Goal: Answer question/provide support: Share knowledge or assist other users

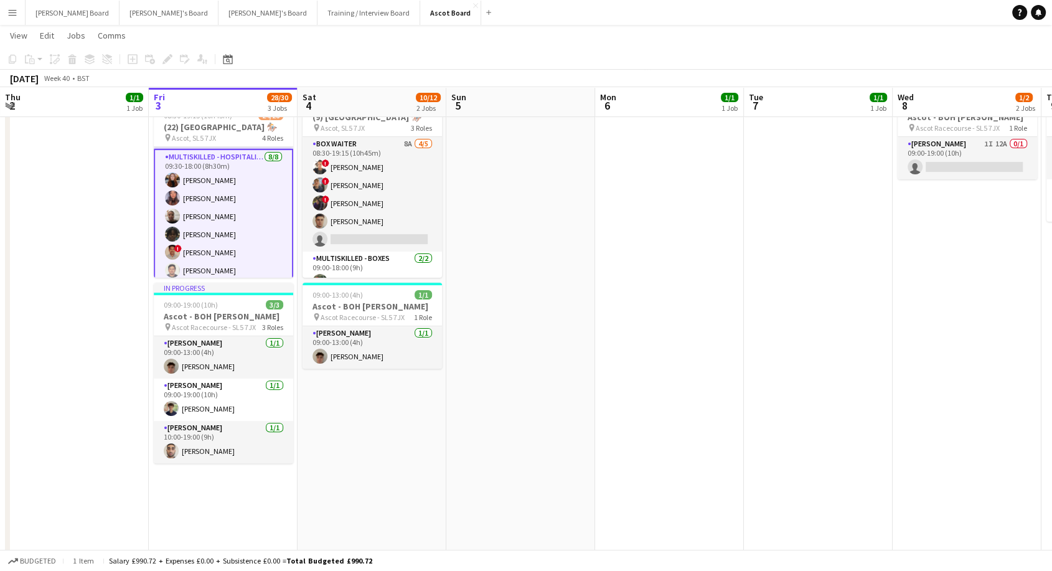
scroll to position [369, 0]
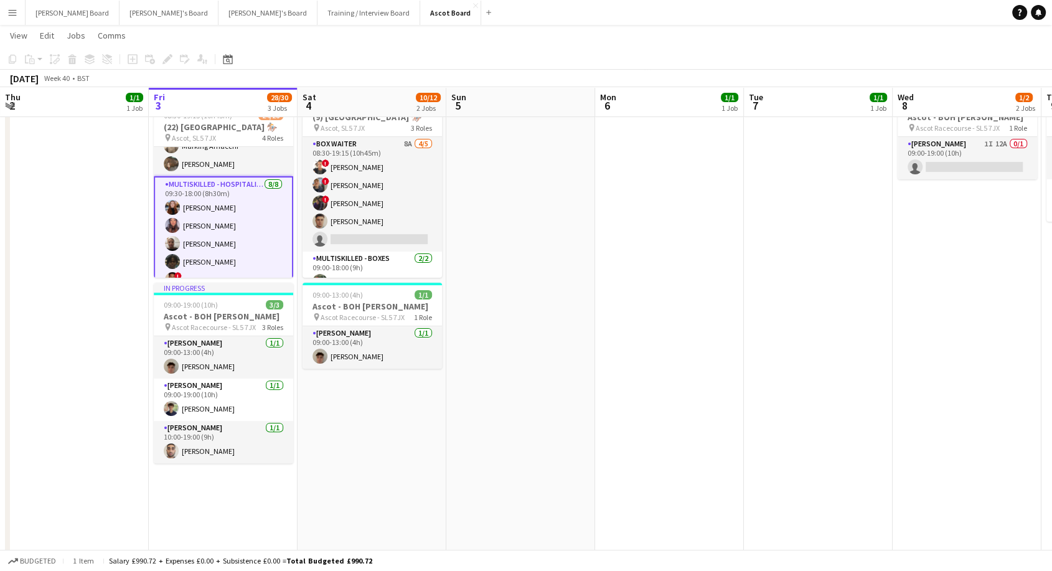
click at [222, 217] on app-card-role "Multiskilled - Hospitality [DATE] 09:30-18:00 (8h30m) [PERSON_NAME] [PERSON_NAM…" at bounding box center [223, 261] width 139 height 171
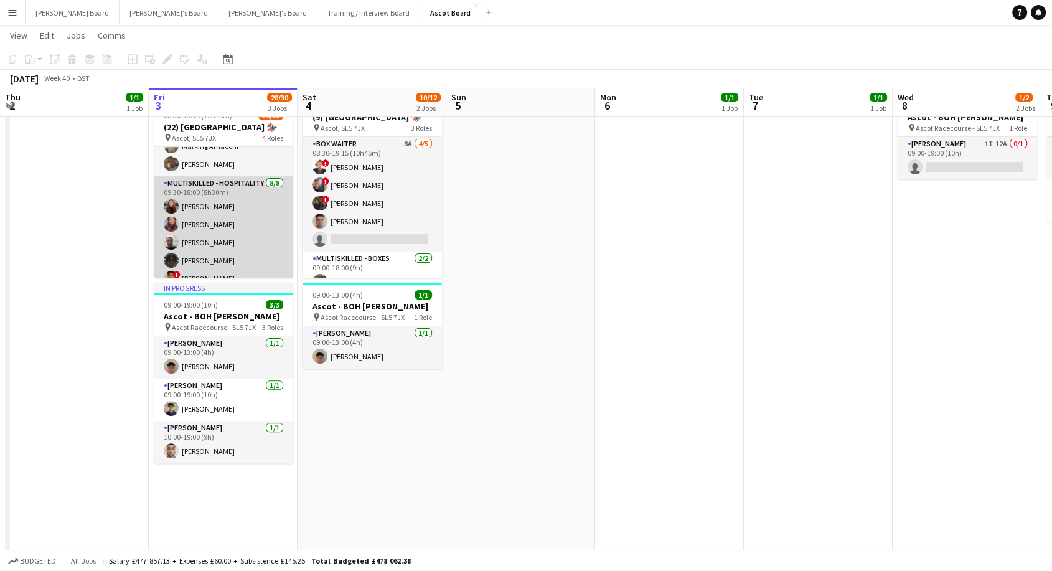
click at [240, 220] on app-card-role "Multiskilled - Hospitality [DATE] 09:30-18:00 (8h30m) [PERSON_NAME] [PERSON_NAM…" at bounding box center [223, 260] width 139 height 169
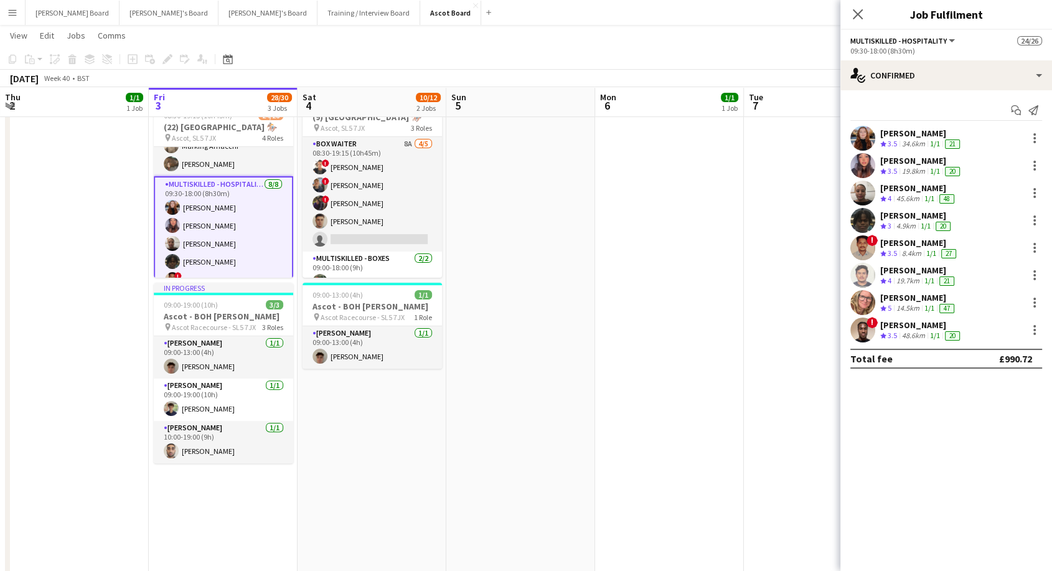
click at [910, 167] on div "19.8km" at bounding box center [914, 171] width 28 height 11
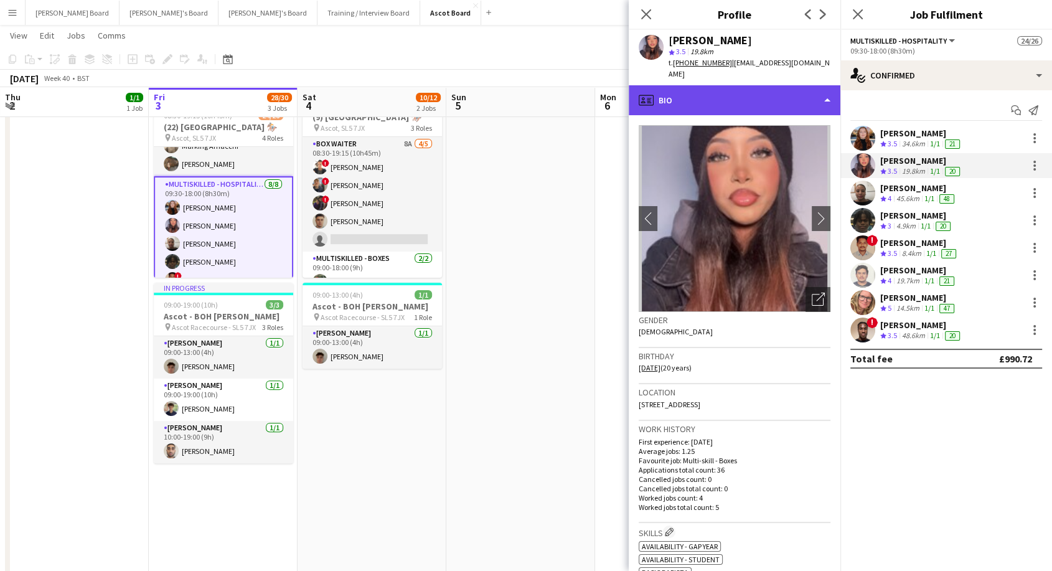
click at [708, 91] on div "profile Bio" at bounding box center [735, 100] width 212 height 30
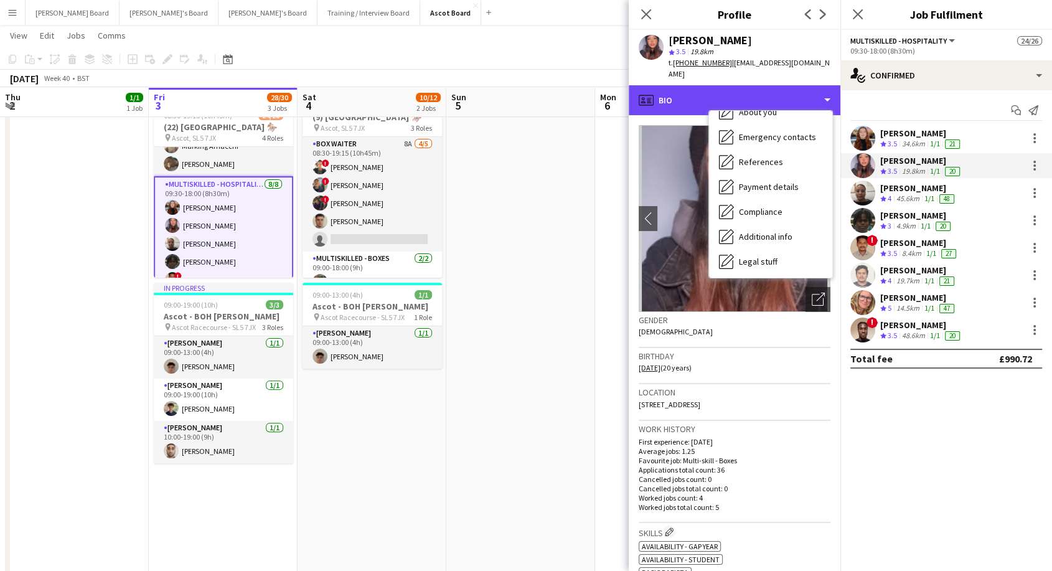
scroll to position [191, 0]
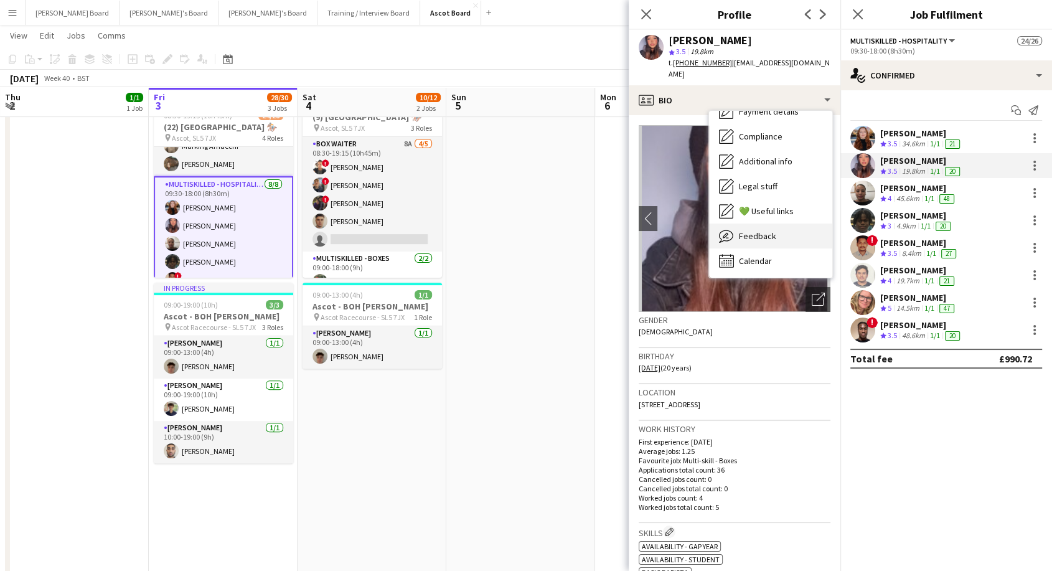
click at [758, 230] on span "Feedback" at bounding box center [757, 235] width 37 height 11
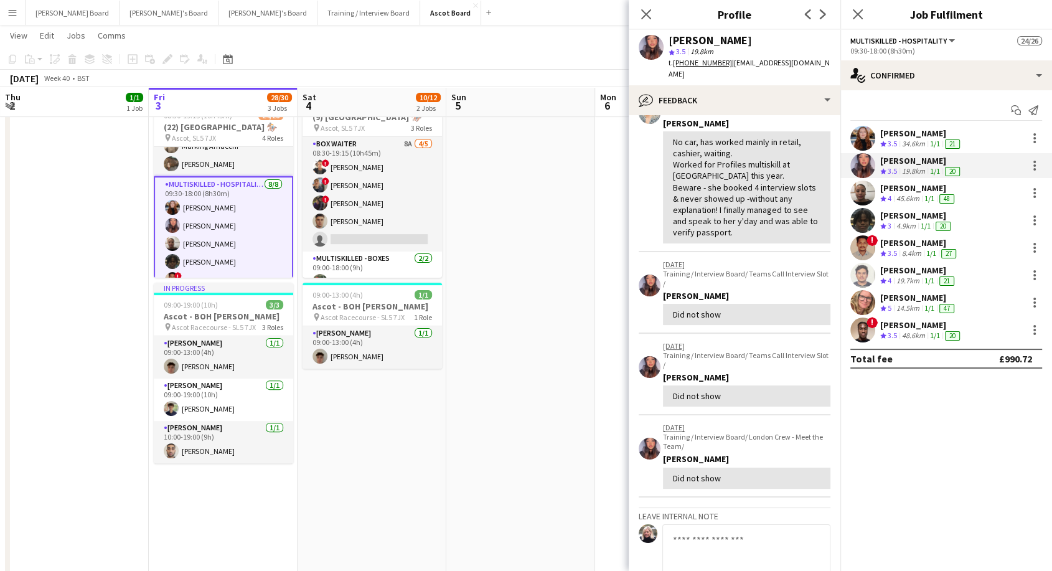
scroll to position [138, 0]
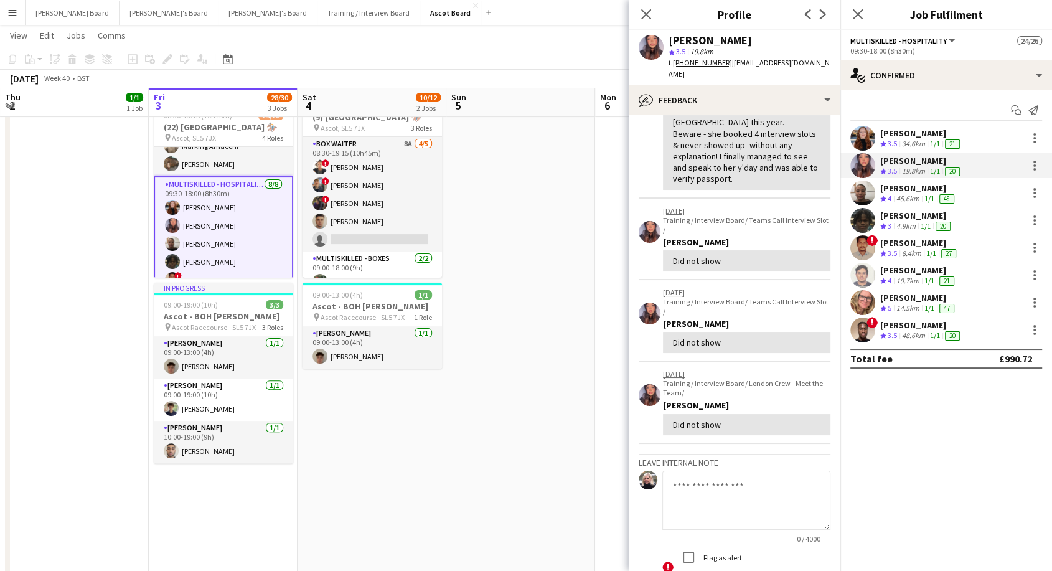
click at [707, 496] on textarea at bounding box center [746, 500] width 168 height 59
type textarea "**********"
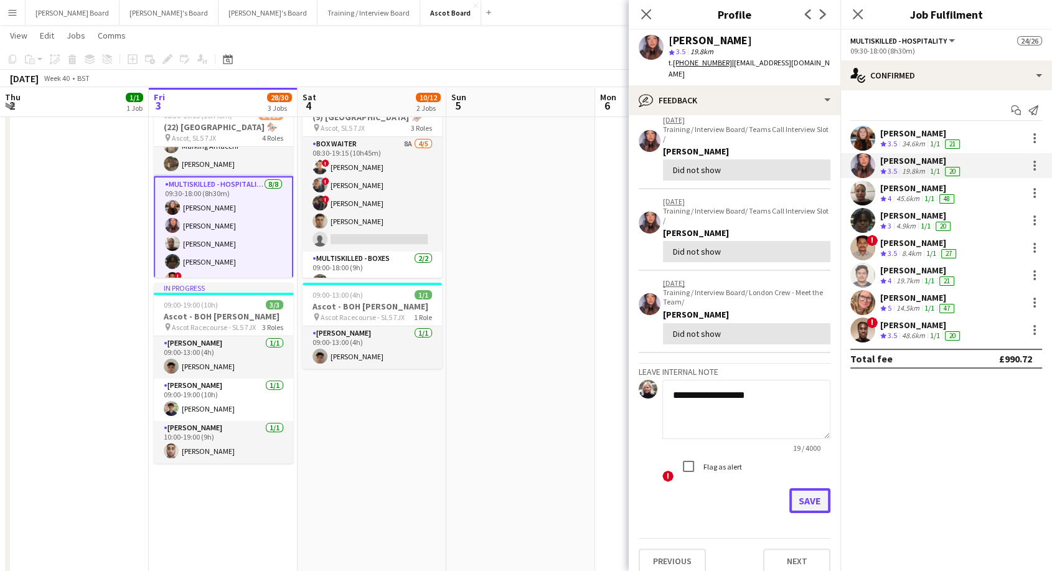
click at [794, 488] on button "Save" at bounding box center [809, 500] width 41 height 25
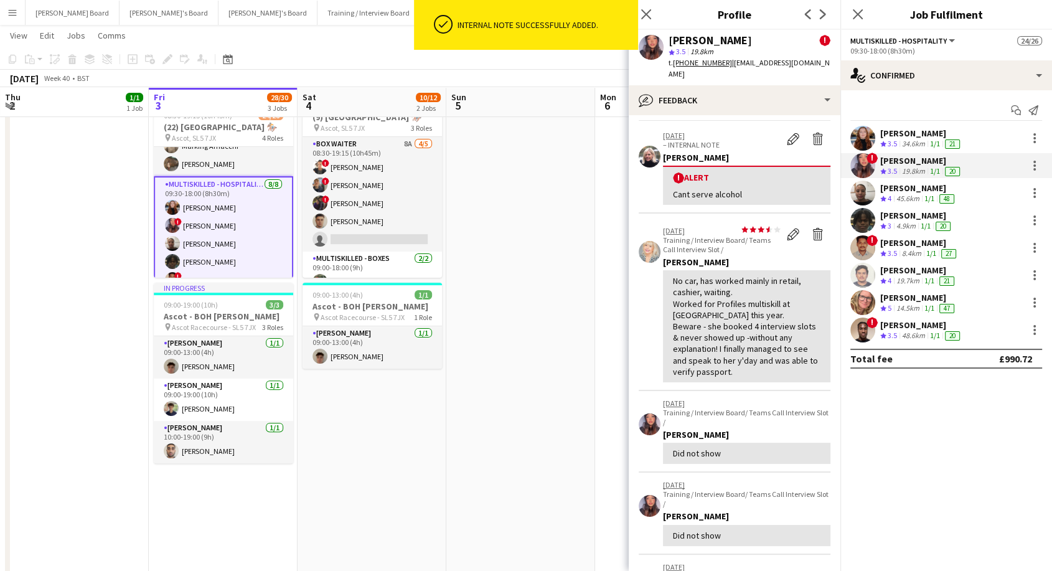
scroll to position [0, 0]
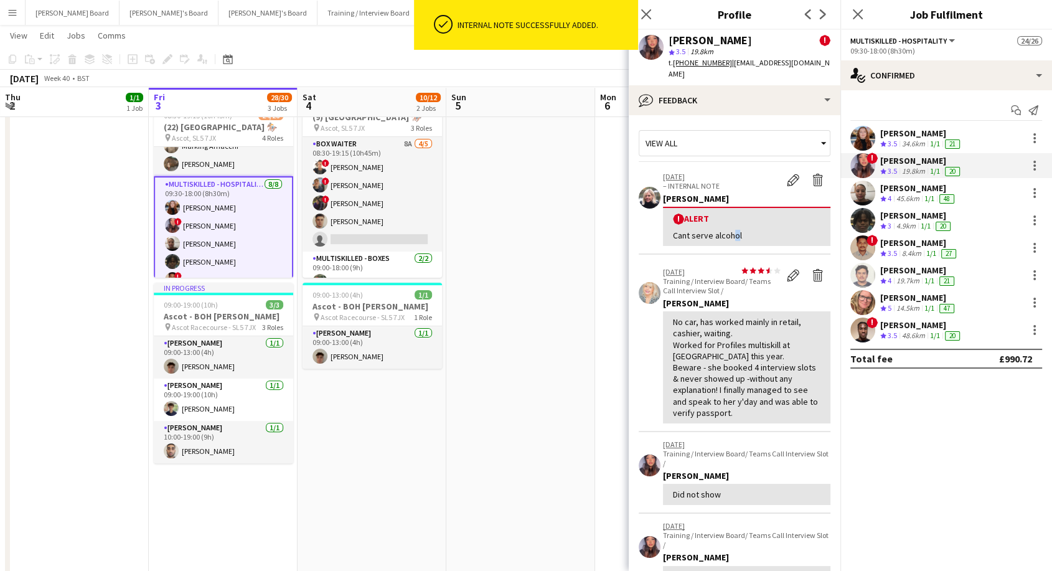
click at [731, 214] on div "! Alert Cant serve alcohol" at bounding box center [746, 226] width 167 height 39
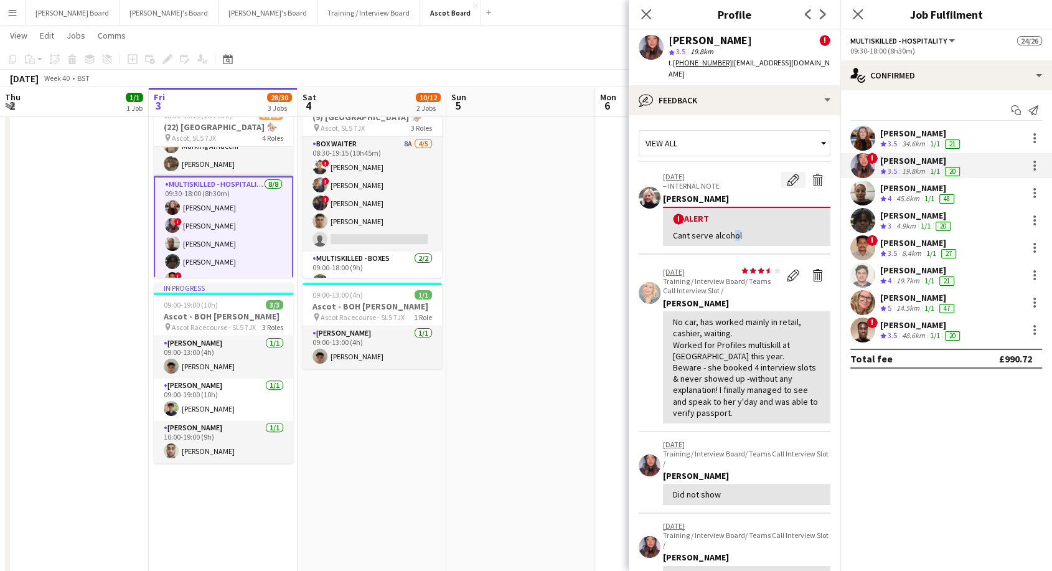
click at [787, 174] on app-icon "Edit alert" at bounding box center [793, 180] width 12 height 12
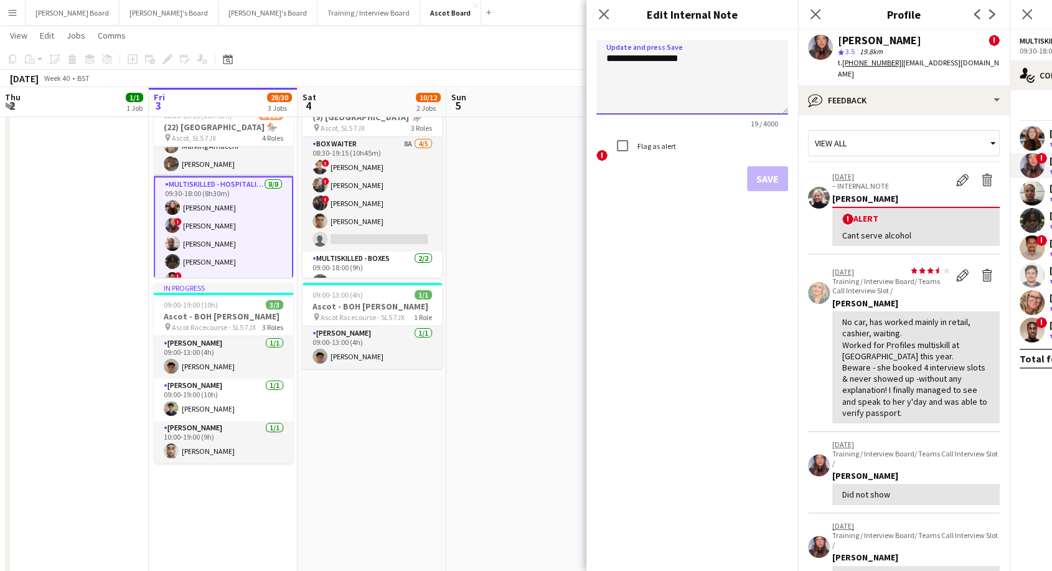
click at [693, 52] on textarea "**********" at bounding box center [692, 77] width 192 height 75
type textarea "**********"
click at [771, 177] on button "Save" at bounding box center [767, 178] width 41 height 25
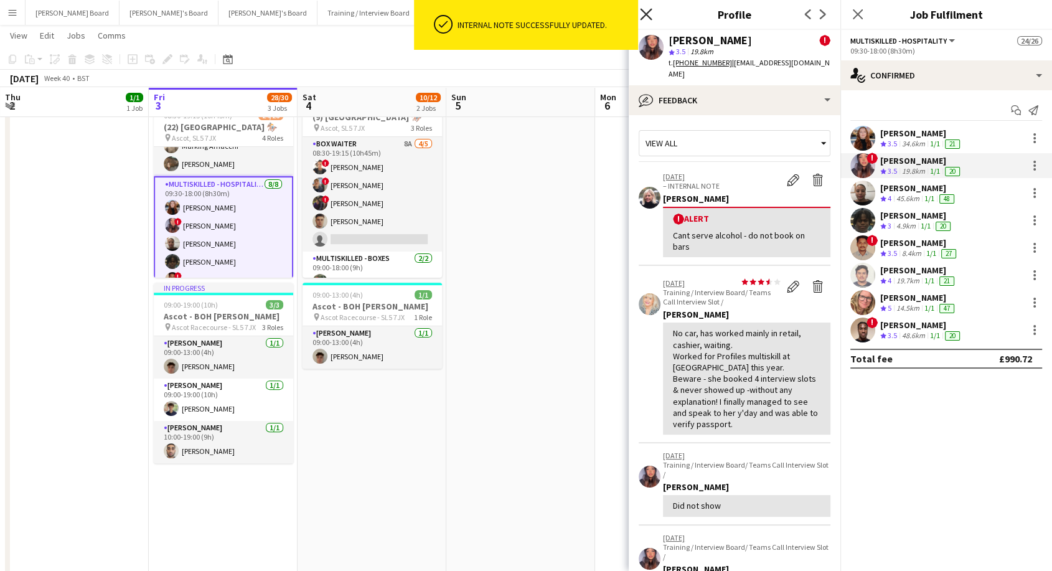
click at [650, 11] on icon at bounding box center [646, 14] width 12 height 12
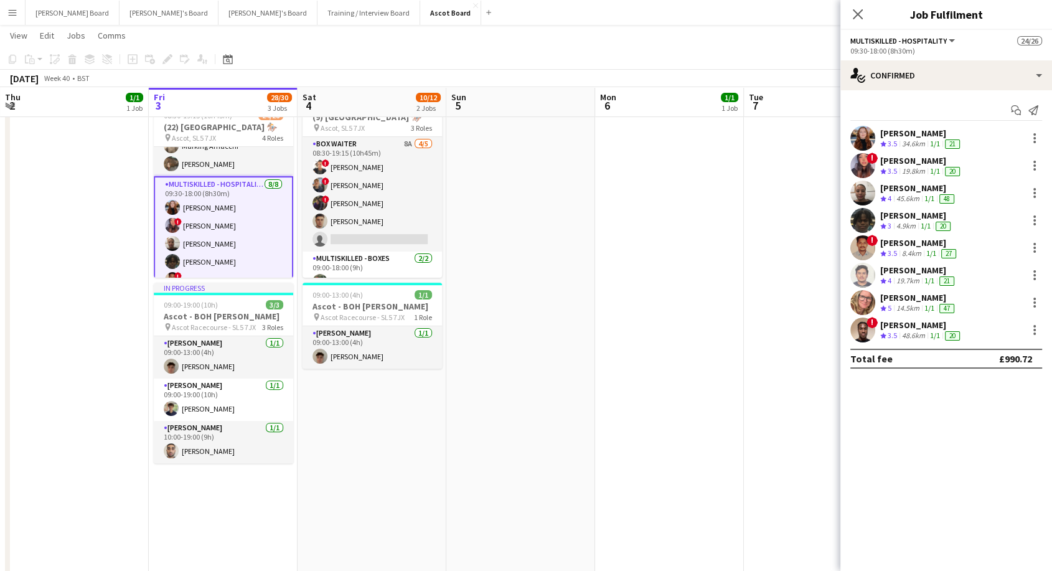
drag, startPoint x: 863, startPoint y: 14, endPoint x: 750, endPoint y: 30, distance: 115.0
click at [862, 14] on icon "Close pop-in" at bounding box center [858, 14] width 10 height 10
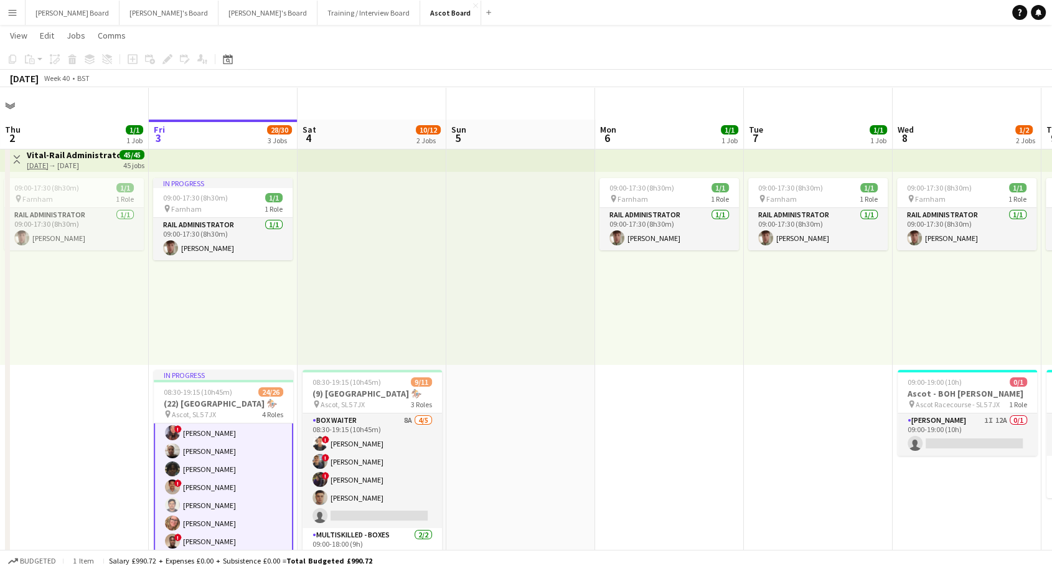
scroll to position [207, 0]
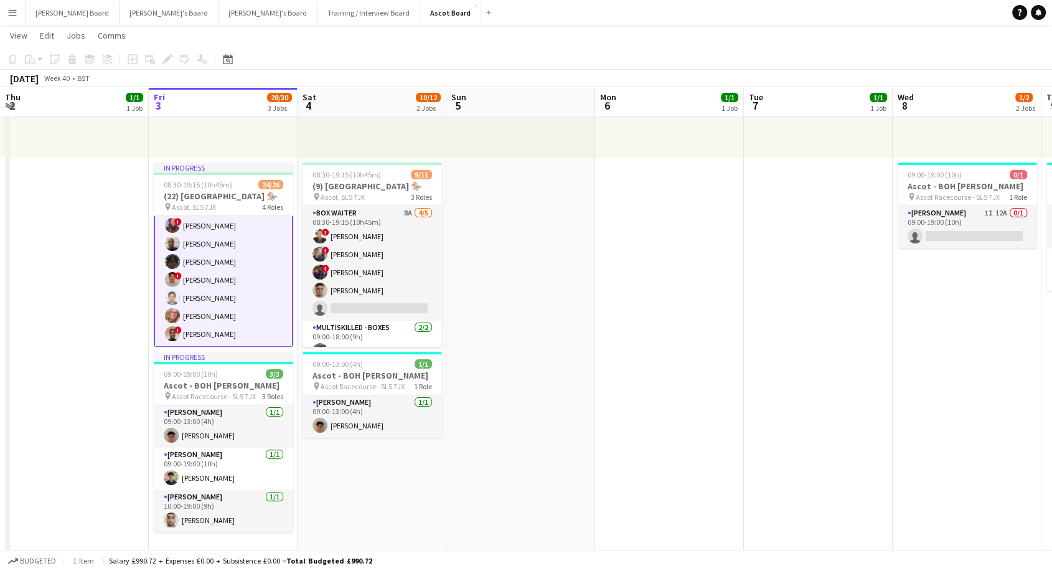
click at [216, 270] on app-card-role "Multiskilled - Hospitality [DATE] 09:30-18:00 (8h30m) [PERSON_NAME] ! Sabrin [P…" at bounding box center [223, 261] width 139 height 171
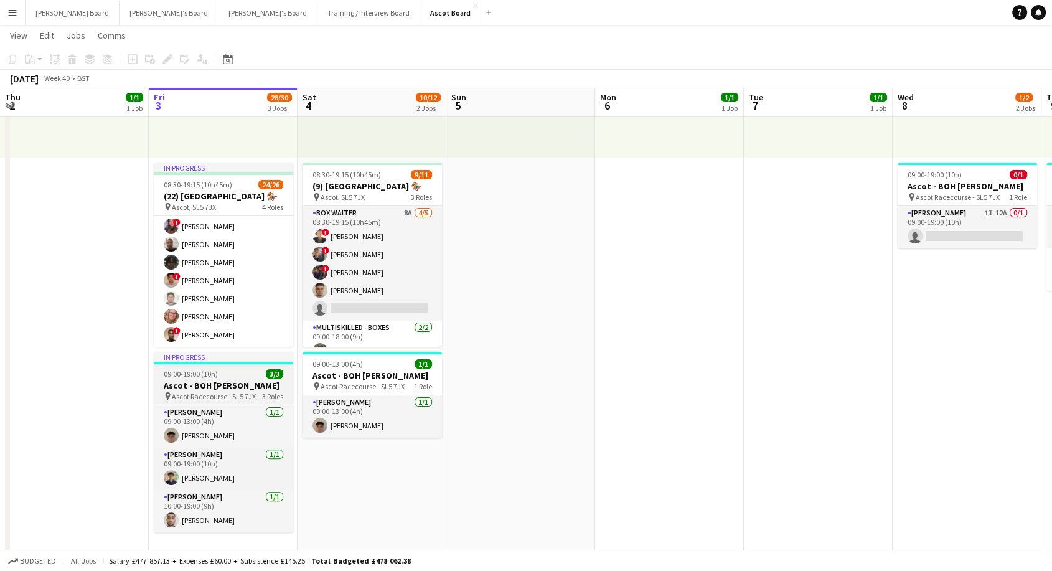
scroll to position [436, 0]
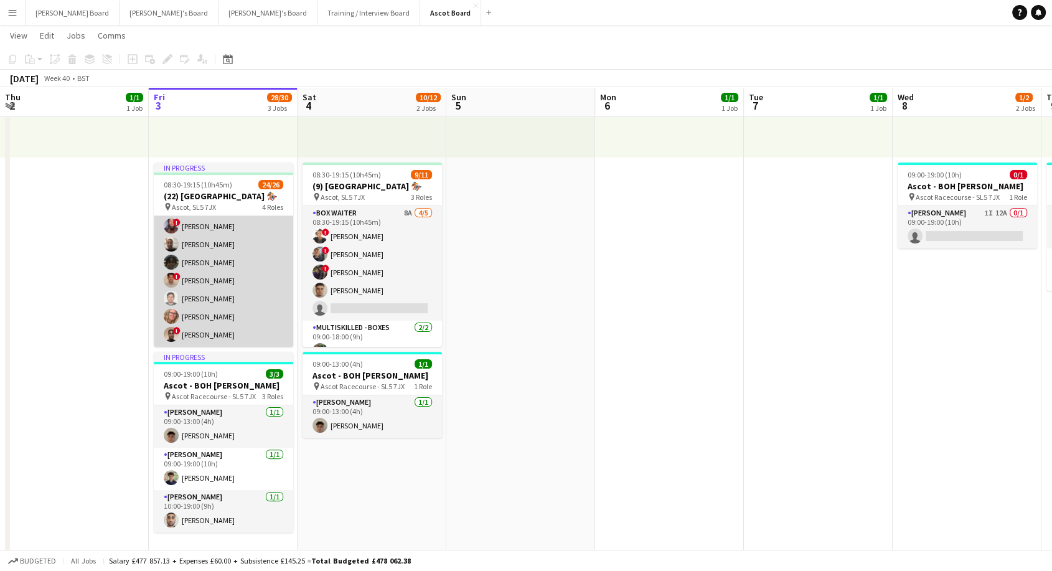
click at [239, 262] on app-card-role "Multiskilled - Hospitality [DATE] 09:30-18:00 (8h30m) [PERSON_NAME] ! Sabrin [P…" at bounding box center [223, 262] width 139 height 169
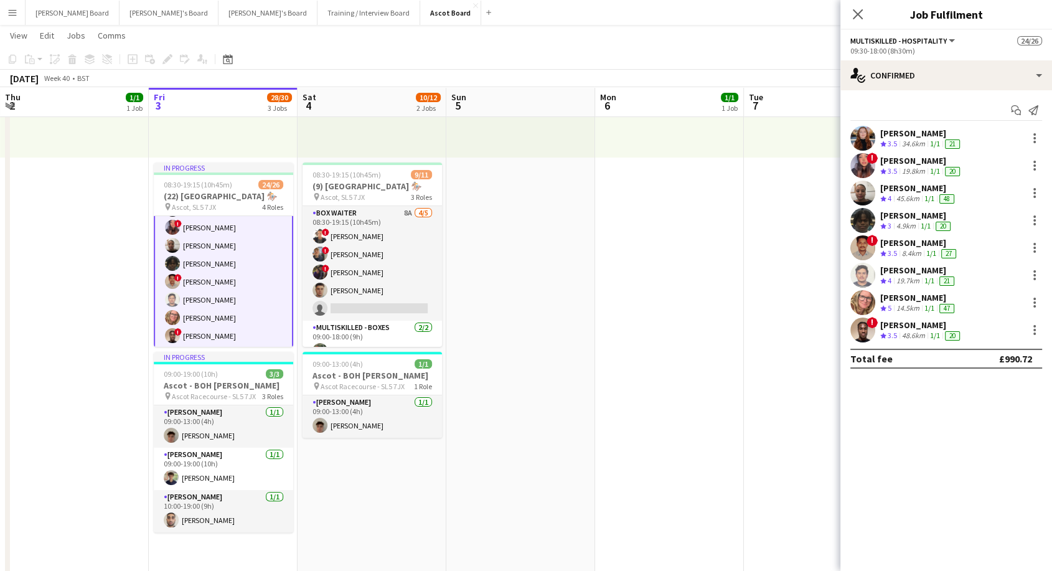
scroll to position [438, 0]
click at [903, 162] on div "[PERSON_NAME]" at bounding box center [921, 160] width 82 height 11
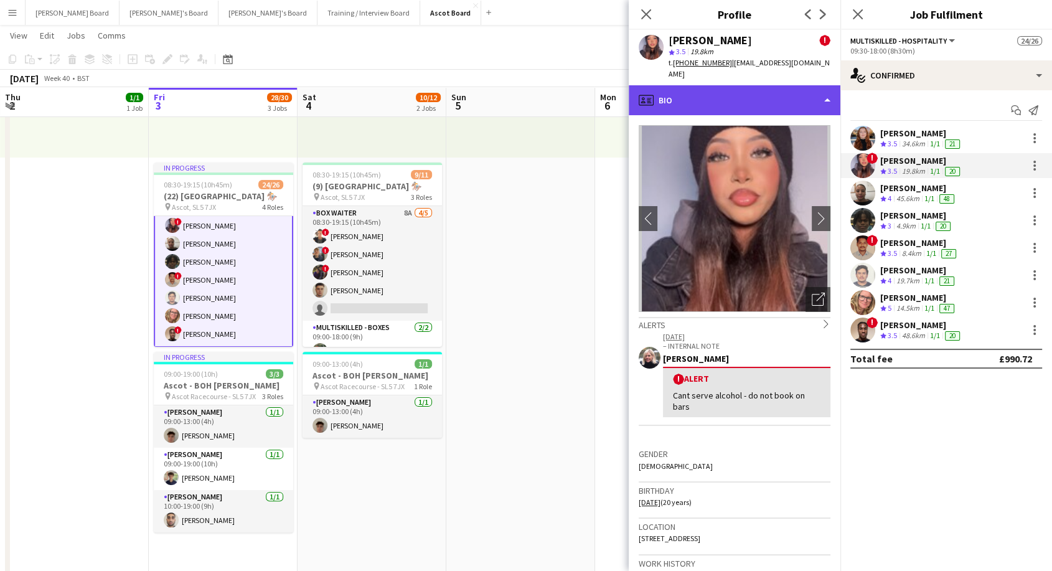
click at [748, 85] on div "profile Bio" at bounding box center [735, 100] width 212 height 30
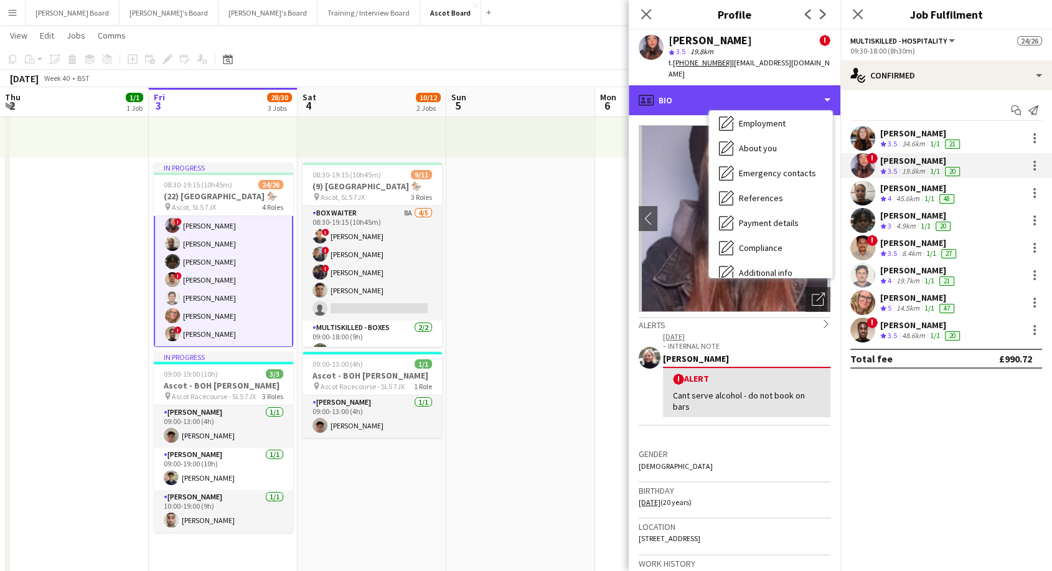
scroll to position [191, 0]
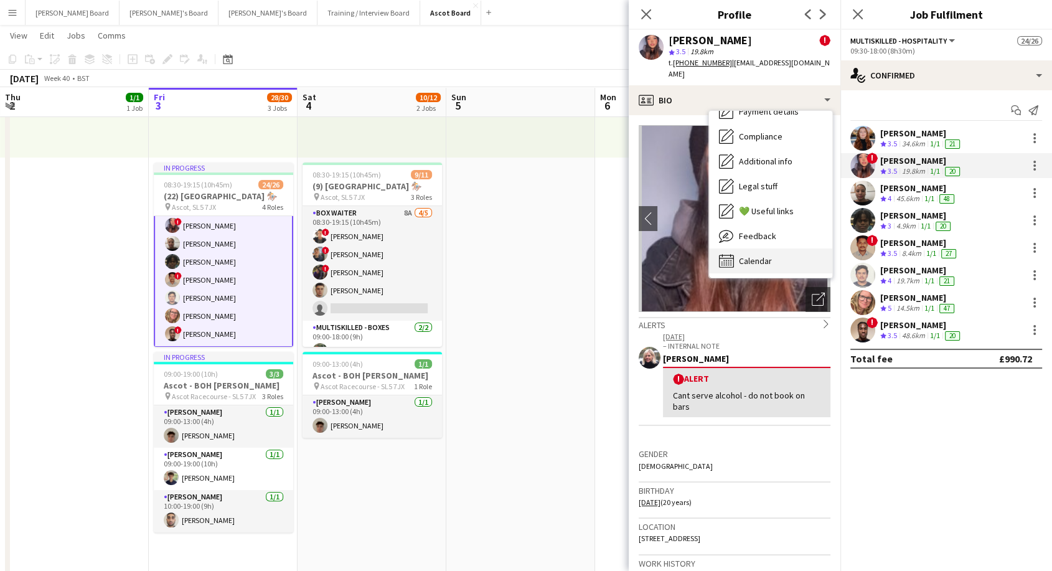
click at [780, 253] on div "Calendar Calendar" at bounding box center [770, 260] width 123 height 25
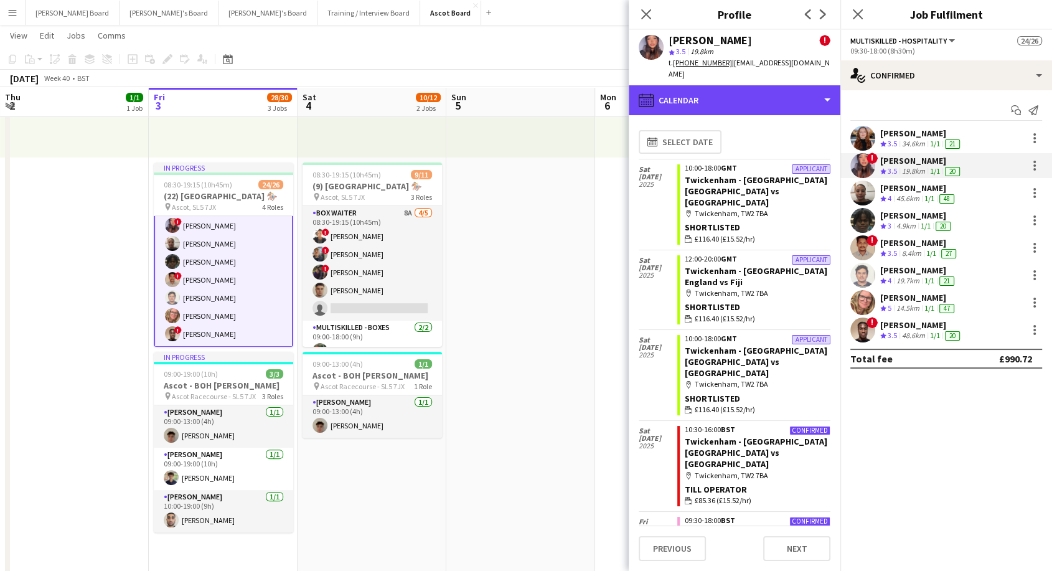
drag, startPoint x: 725, startPoint y: 77, endPoint x: 731, endPoint y: 98, distance: 21.9
click at [725, 85] on div "calendar-full Calendar" at bounding box center [735, 100] width 212 height 30
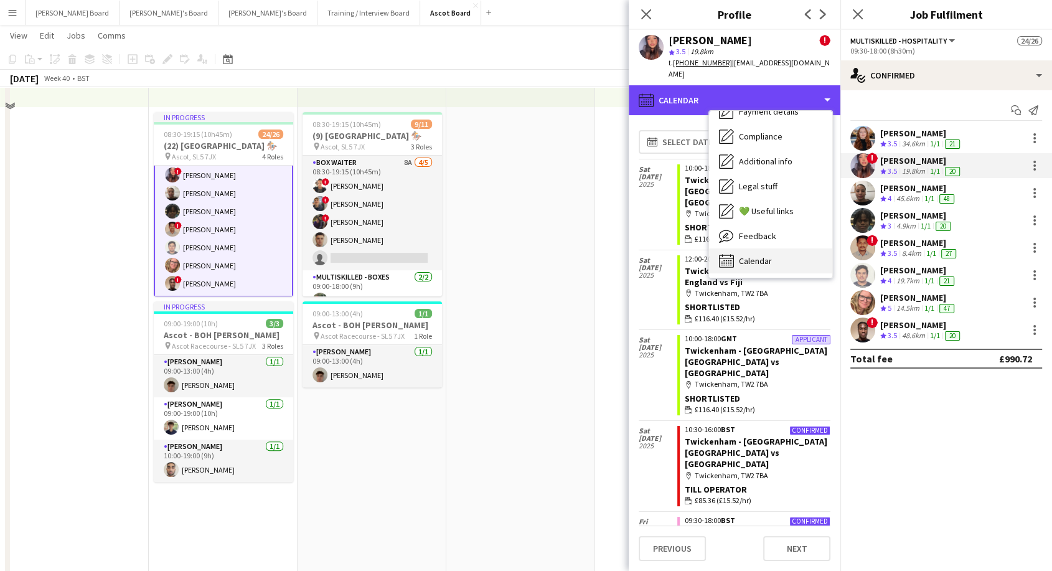
scroll to position [484, 0]
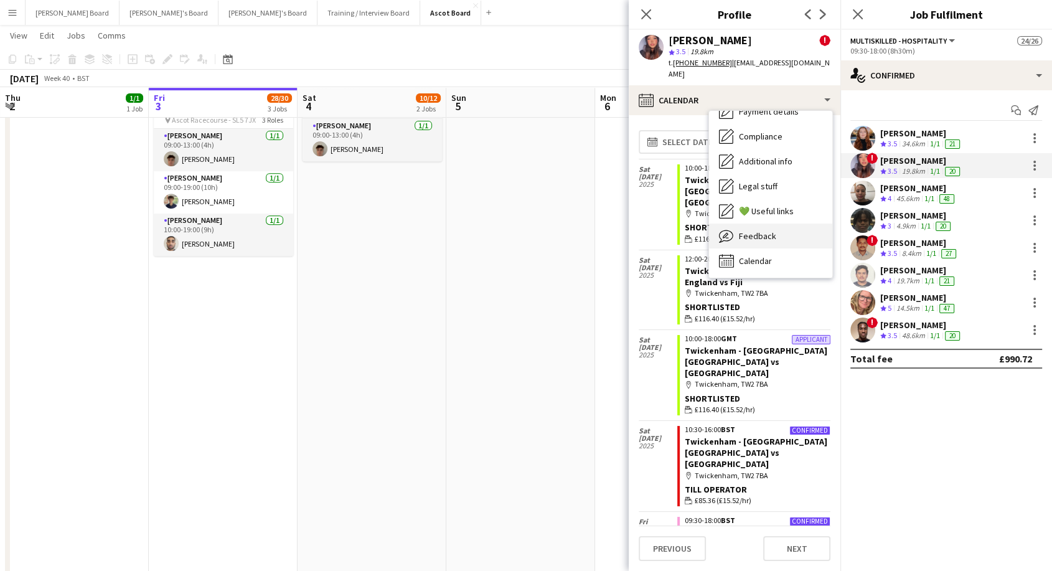
click at [762, 230] on span "Feedback" at bounding box center [757, 235] width 37 height 11
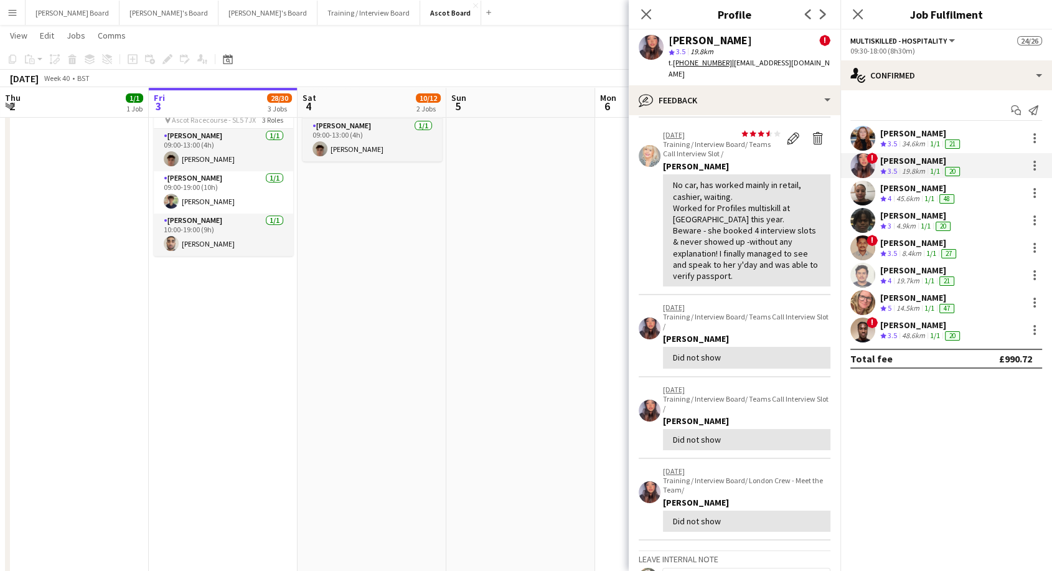
scroll to position [0, 0]
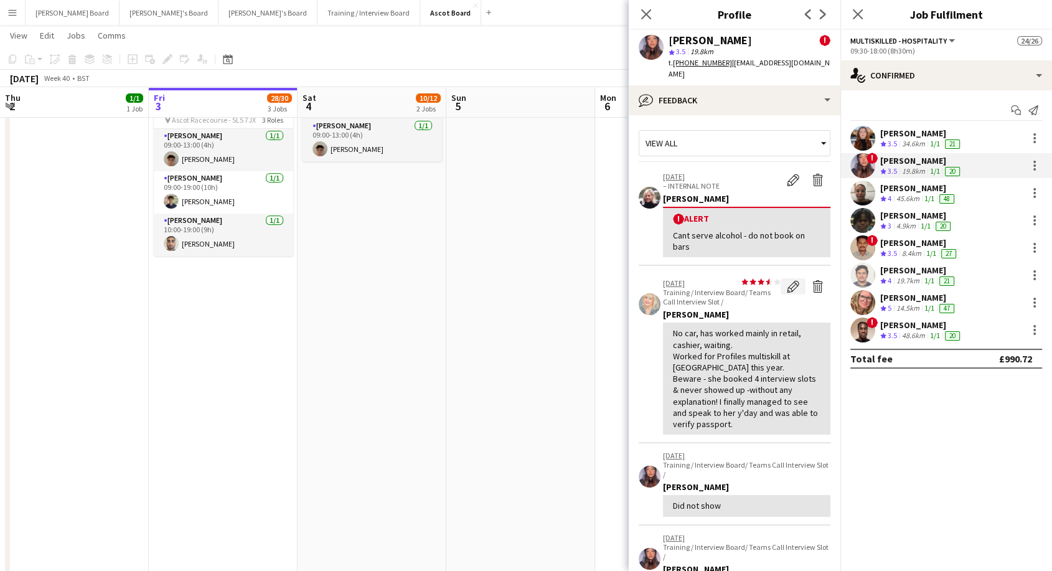
click at [787, 280] on app-icon "Edit feedback" at bounding box center [793, 286] width 12 height 12
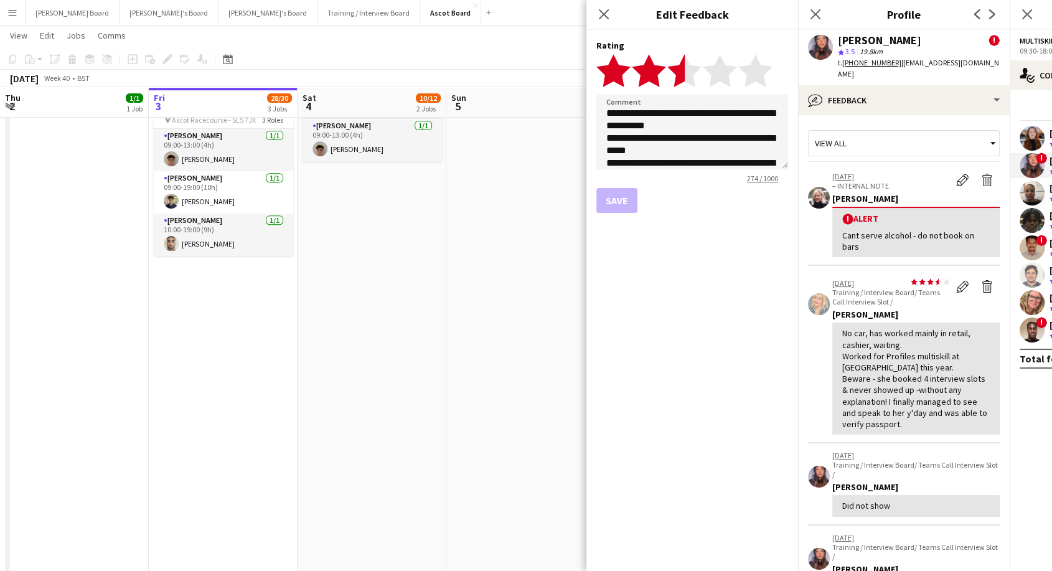
click at [682, 71] on polygon at bounding box center [684, 70] width 34 height 32
click at [680, 69] on polygon at bounding box center [684, 70] width 34 height 32
drag, startPoint x: 605, startPoint y: 15, endPoint x: 664, endPoint y: 51, distance: 69.3
click at [606, 14] on icon "Close pop-in" at bounding box center [604, 14] width 10 height 10
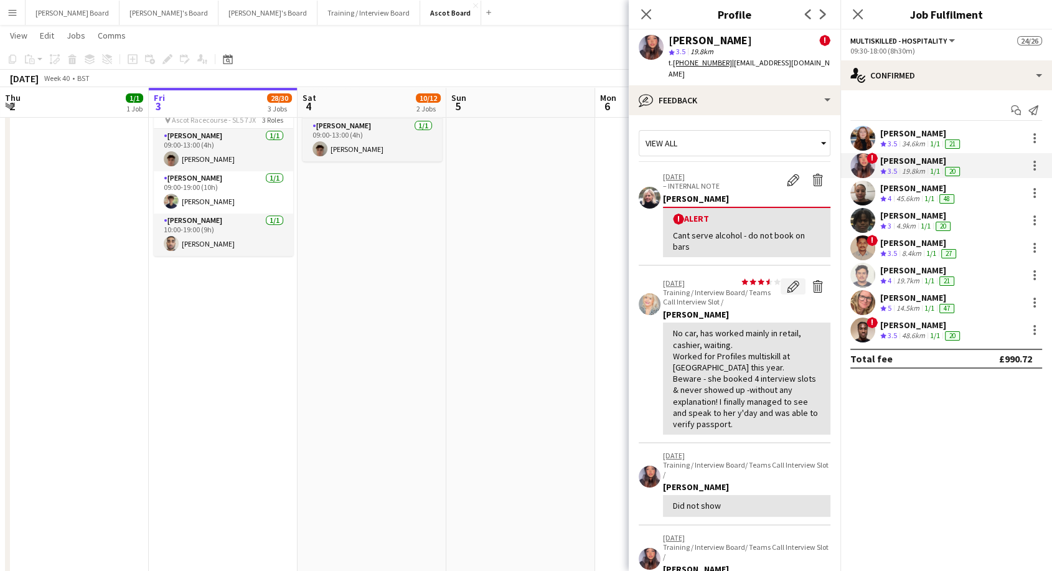
click at [787, 280] on app-icon "Edit feedback" at bounding box center [793, 286] width 12 height 12
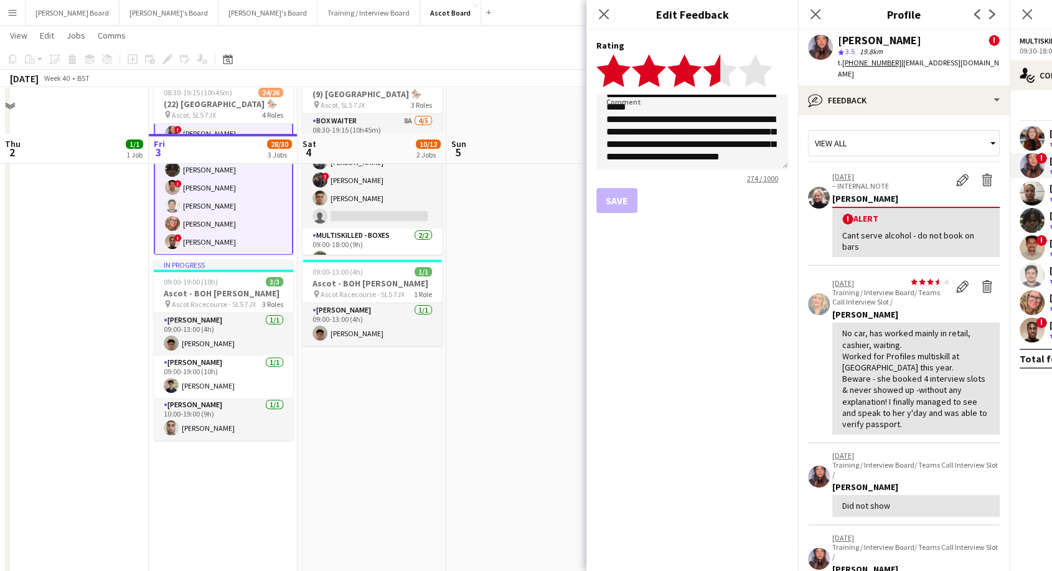
scroll to position [207, 0]
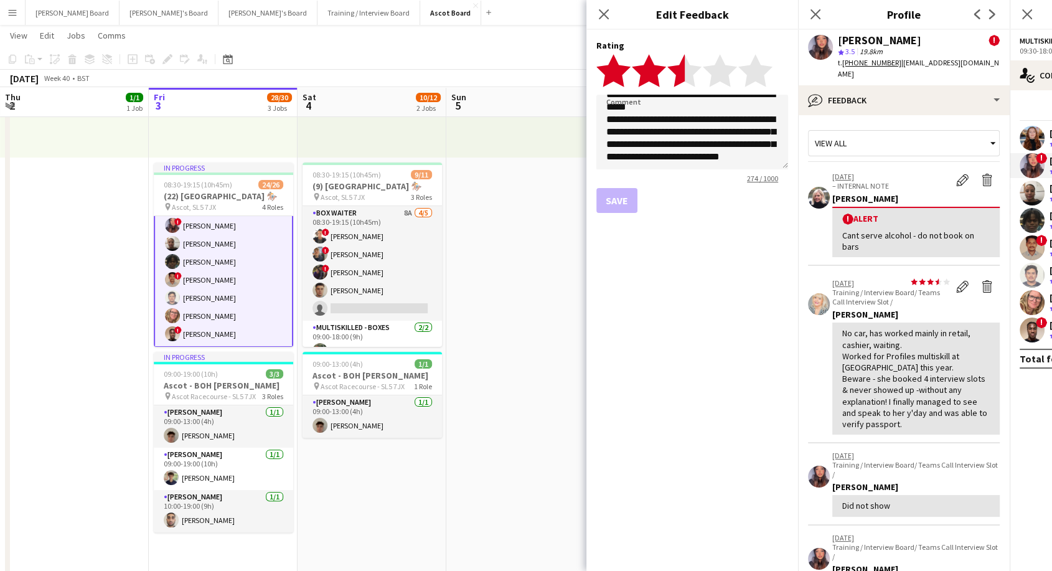
click at [679, 66] on polygon at bounding box center [684, 70] width 34 height 32
click at [677, 69] on polygon at bounding box center [684, 70] width 34 height 32
click at [603, 10] on icon "Close pop-in" at bounding box center [604, 14] width 12 height 12
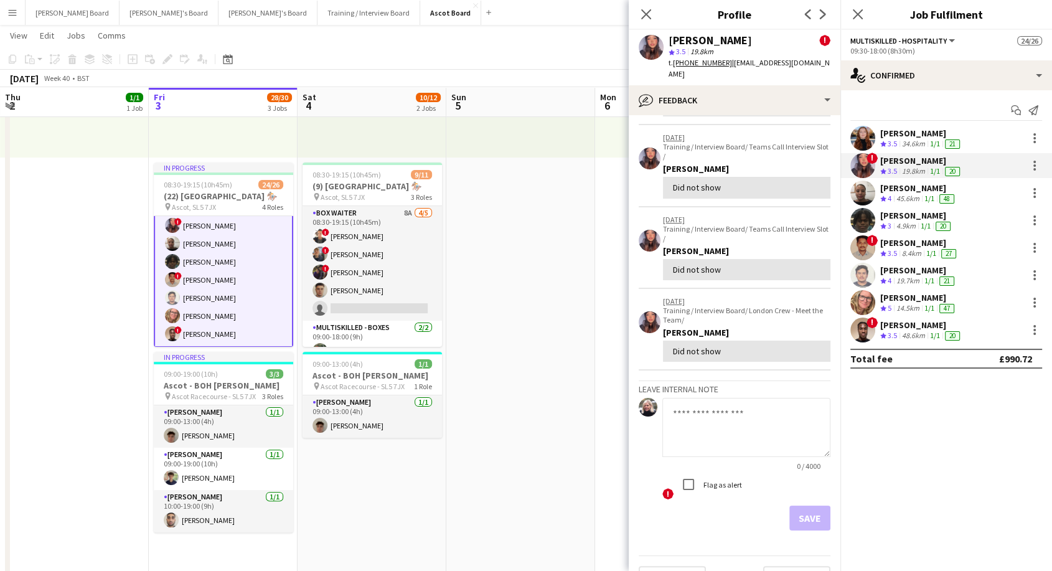
scroll to position [334, 0]
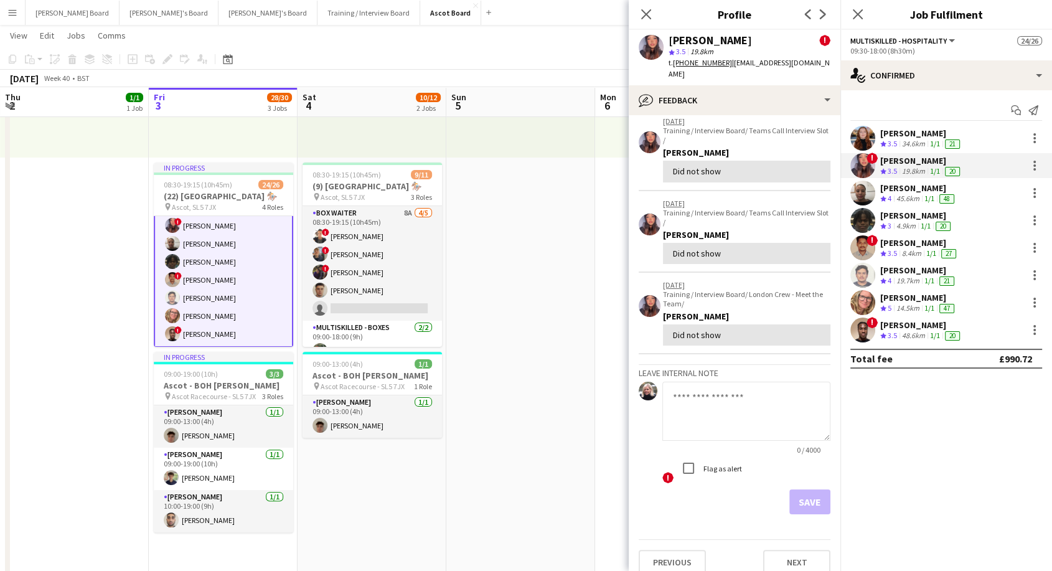
click at [730, 408] on textarea at bounding box center [746, 411] width 168 height 59
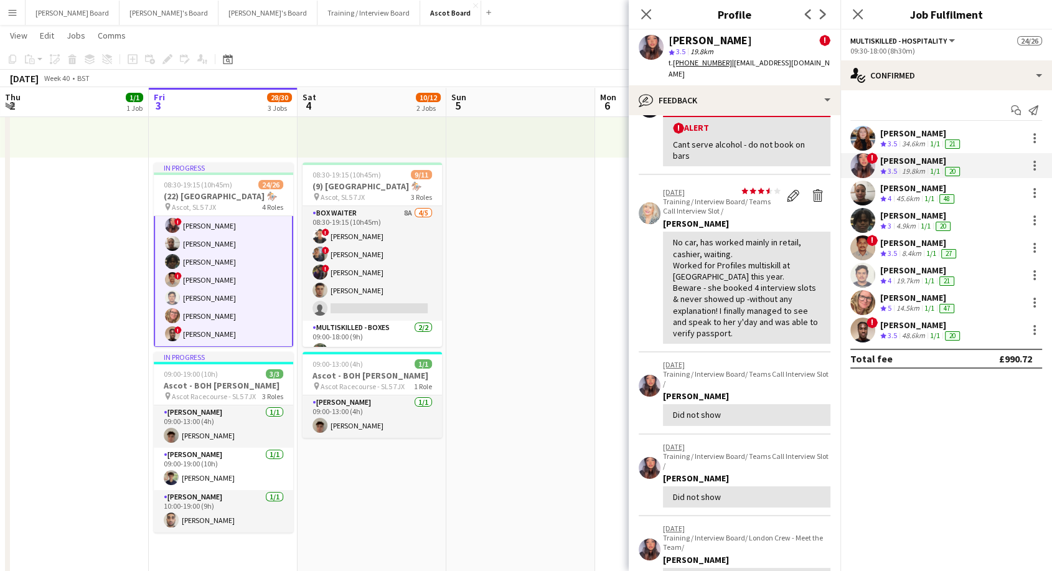
scroll to position [58, 0]
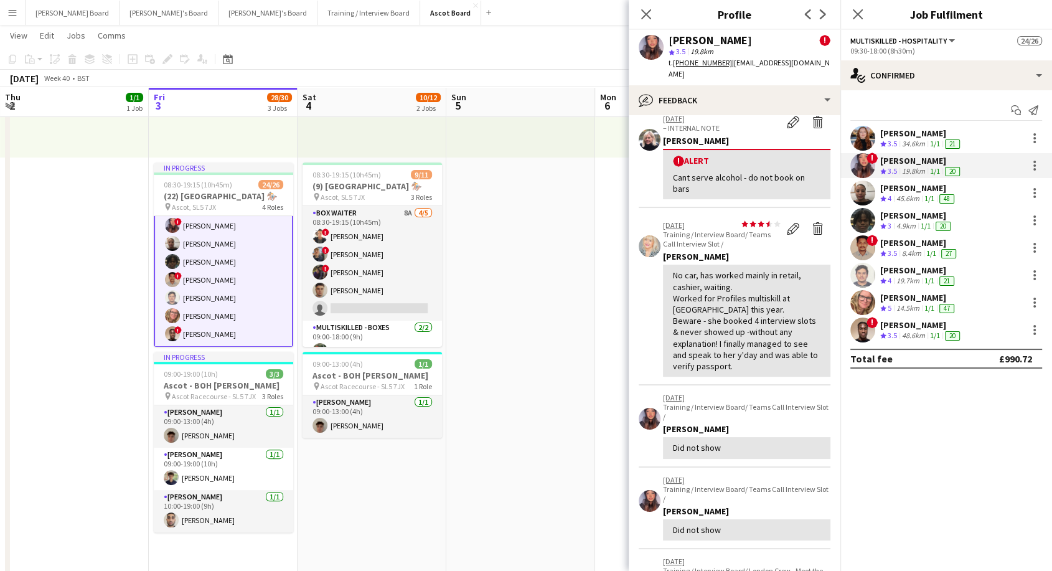
drag, startPoint x: 644, startPoint y: 11, endPoint x: 774, endPoint y: 4, distance: 129.7
click at [647, 11] on icon "Close pop-in" at bounding box center [646, 14] width 10 height 10
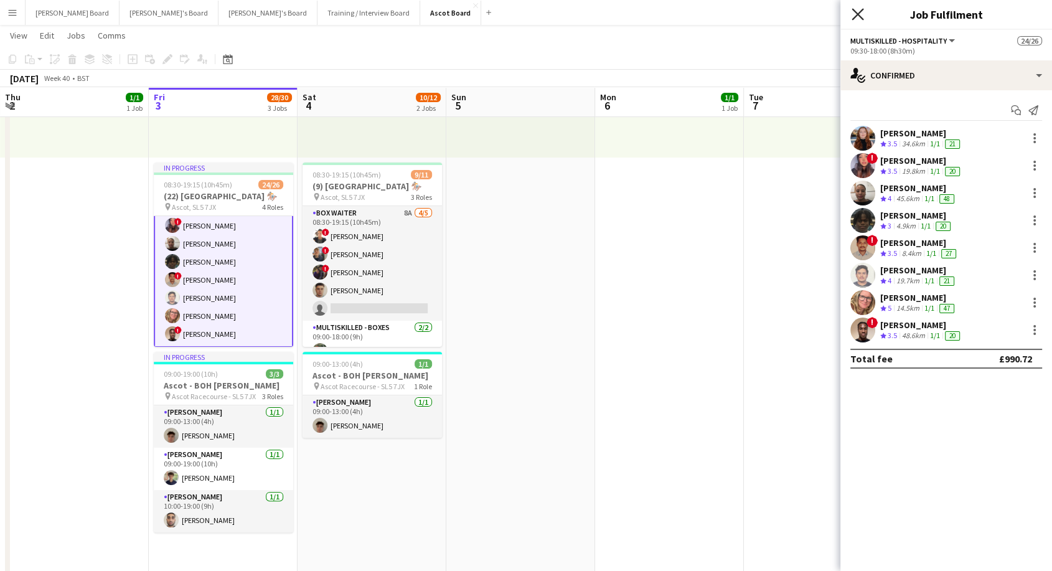
click at [862, 14] on icon "Close pop-in" at bounding box center [858, 14] width 12 height 12
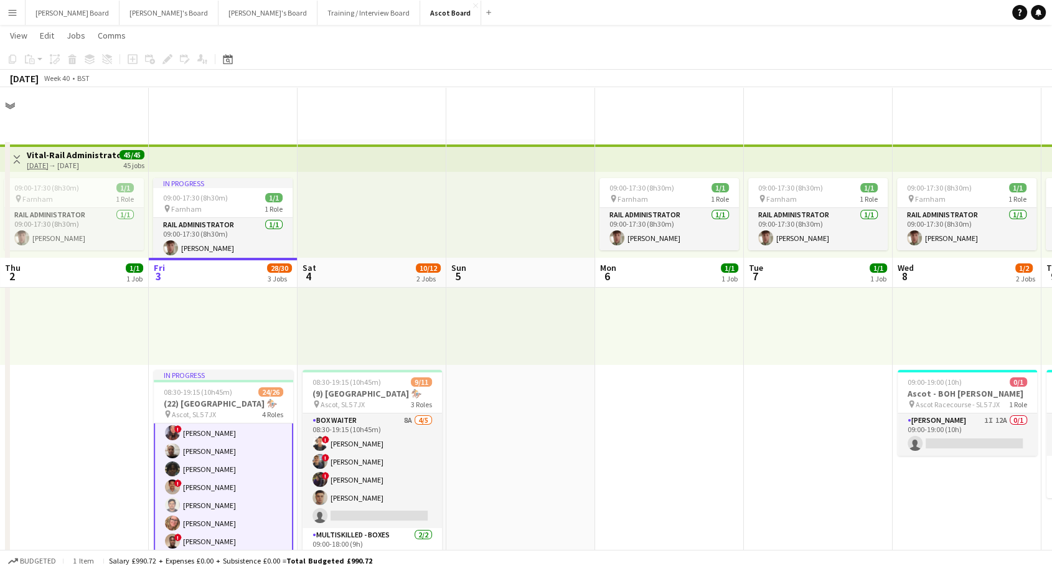
scroll to position [276, 0]
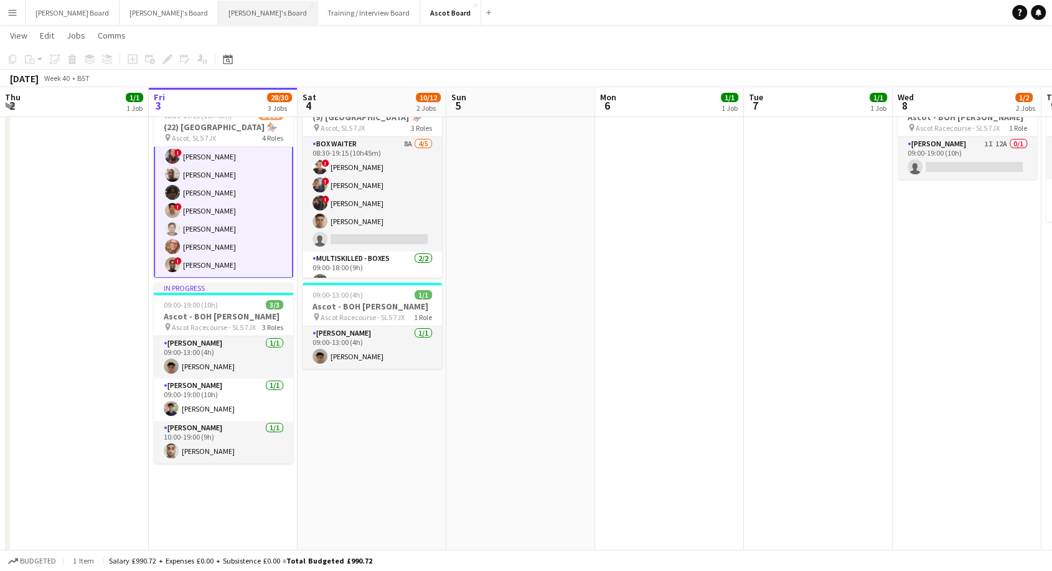
click at [219, 12] on button "[PERSON_NAME]'s Board Close" at bounding box center [268, 13] width 99 height 24
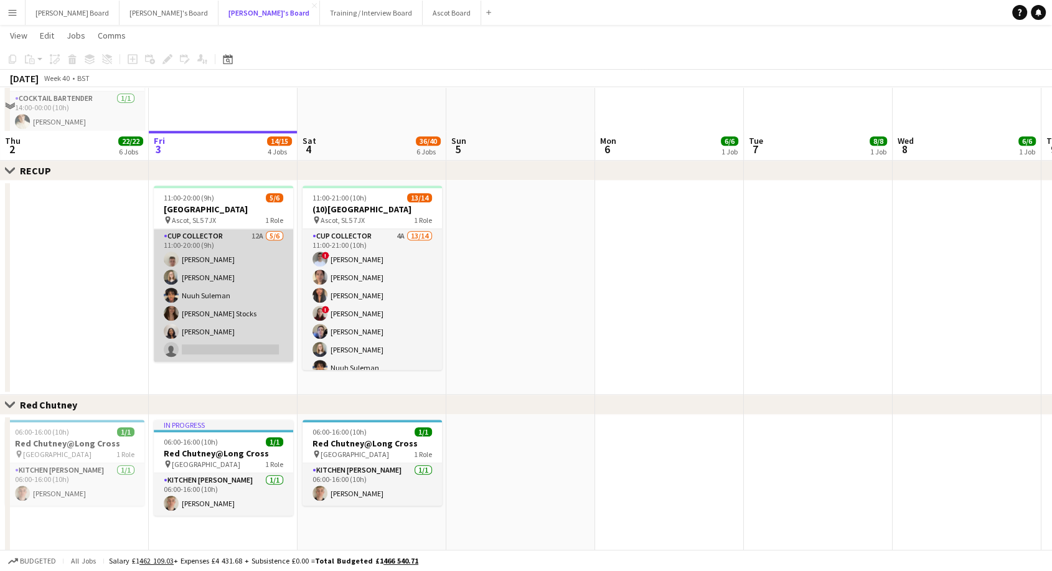
scroll to position [1037, 0]
